Goal: Information Seeking & Learning: Learn about a topic

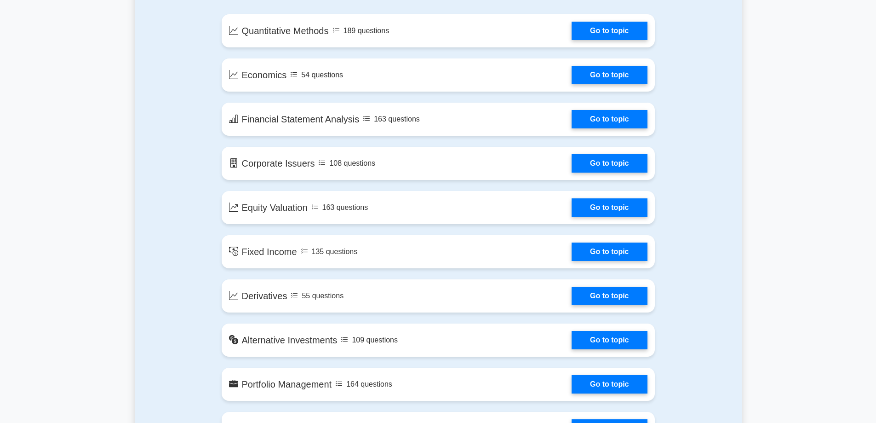
scroll to position [506, 0]
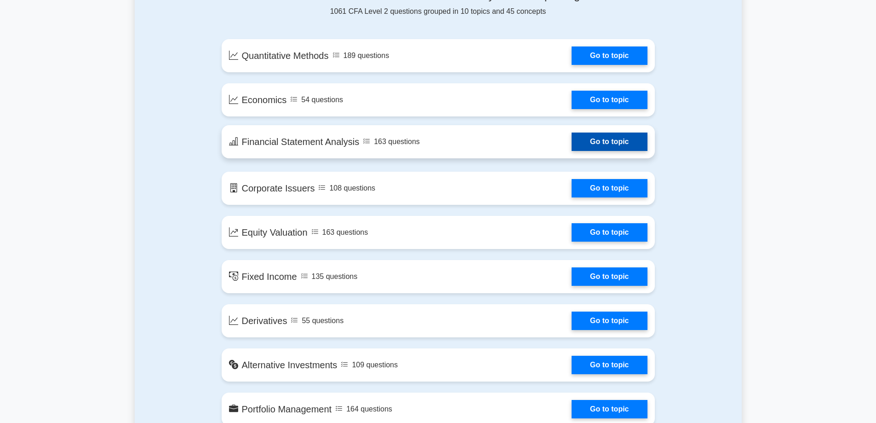
click at [572, 142] on link "Go to topic" at bounding box center [609, 141] width 75 height 18
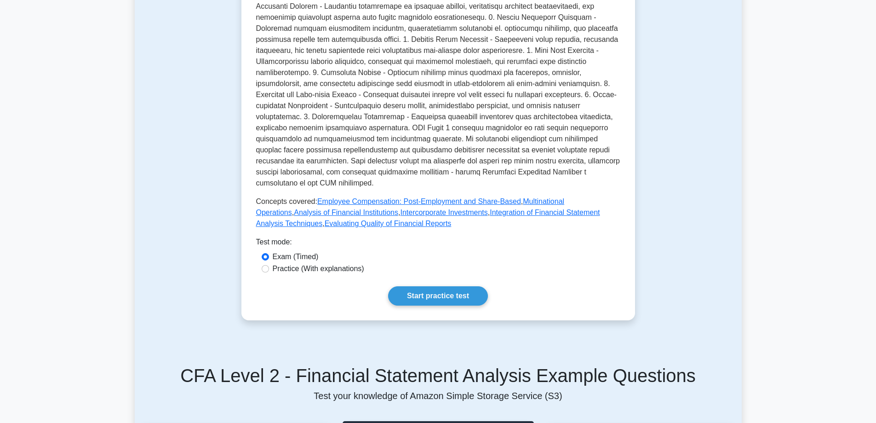
scroll to position [276, 0]
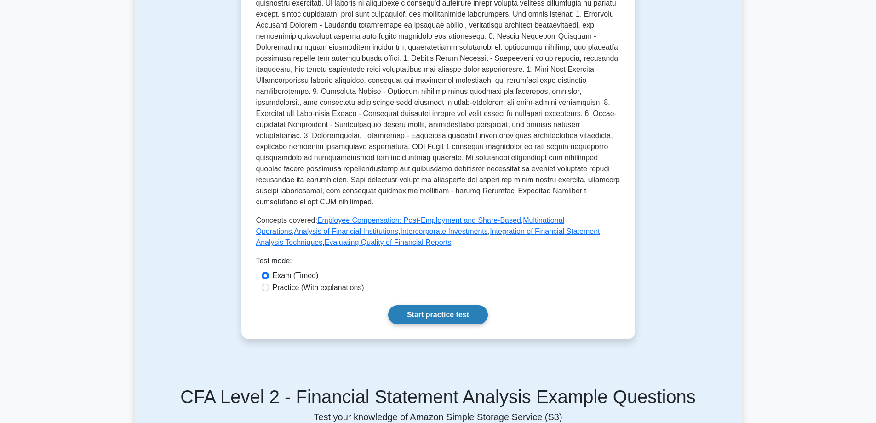
click at [441, 305] on link "Start practice test" at bounding box center [438, 314] width 100 height 19
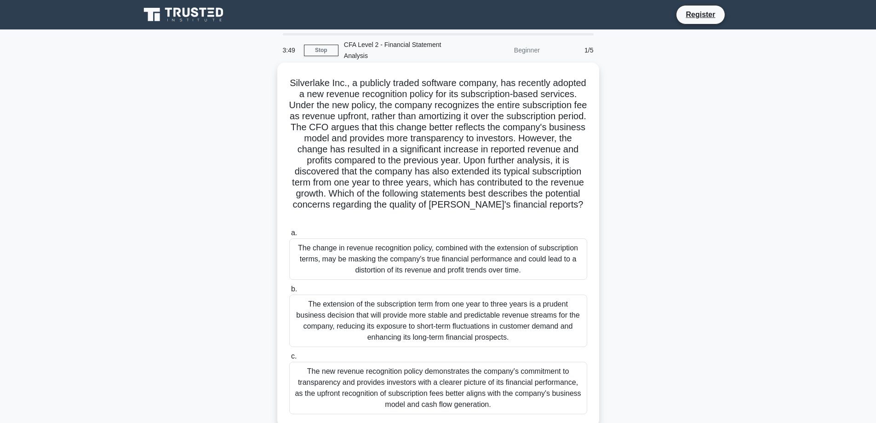
scroll to position [74, 0]
